Goal: Transaction & Acquisition: Purchase product/service

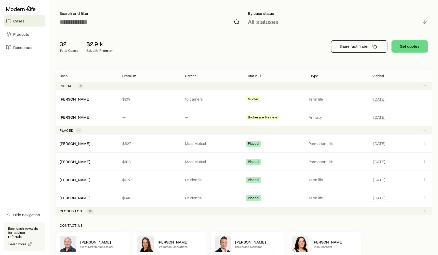
scroll to position [16, 0]
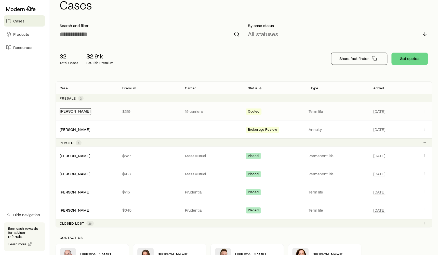
click at [67, 110] on link "[PERSON_NAME]" at bounding box center [75, 110] width 31 height 5
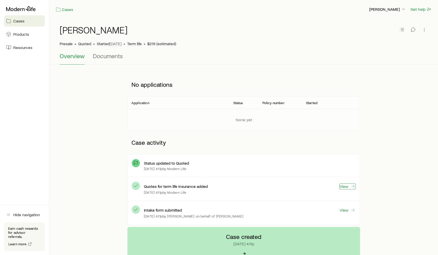
click at [348, 184] on link "View" at bounding box center [347, 186] width 16 height 6
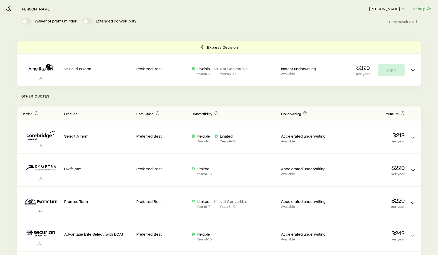
scroll to position [60, 0]
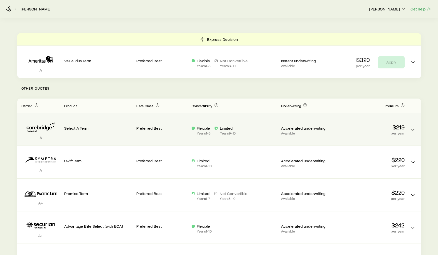
click at [342, 128] on p "$219" at bounding box center [370, 126] width 68 height 7
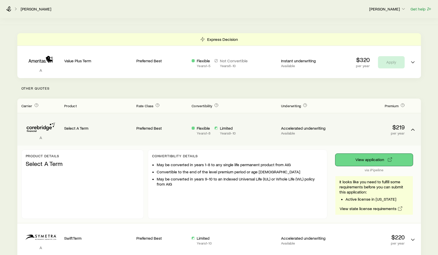
click at [369, 157] on button "View application" at bounding box center [373, 159] width 77 height 12
click at [103, 120] on div "Select A Term" at bounding box center [98, 123] width 68 height 13
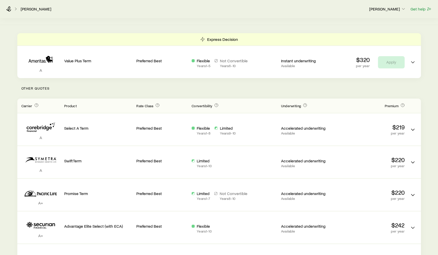
scroll to position [0, 0]
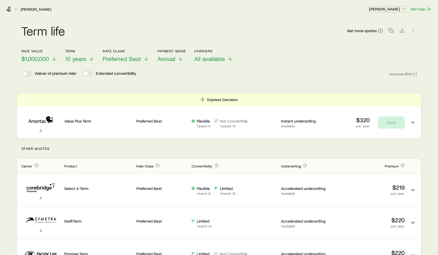
click at [389, 9] on p "[PERSON_NAME]" at bounding box center [387, 8] width 37 height 5
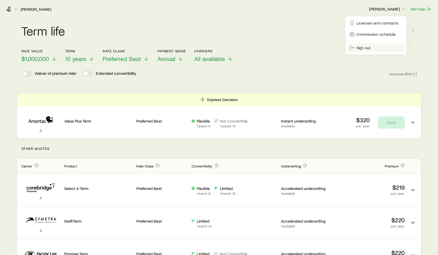
click at [367, 44] on button "Sign out" at bounding box center [375, 47] width 57 height 9
